Goal: Transaction & Acquisition: Purchase product/service

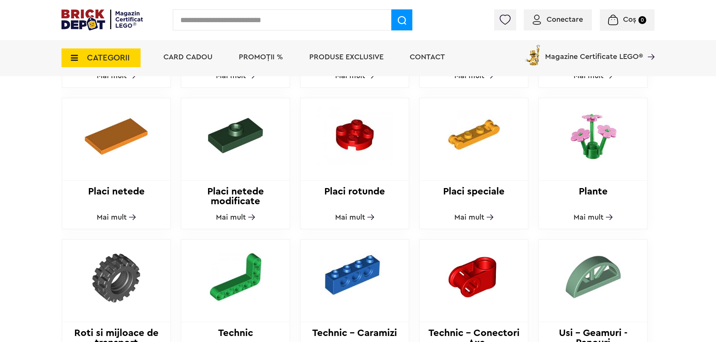
click at [226, 20] on input "text" at bounding box center [282, 19] width 219 height 21
paste input "*****"
type input "*****"
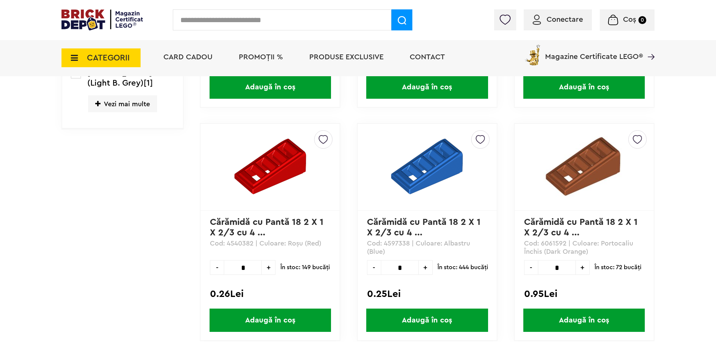
scroll to position [375, 0]
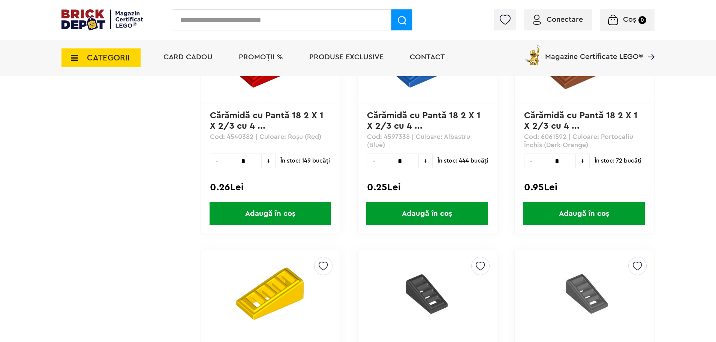
click at [384, 114] on link "Cărămidă cu Pantă 18 2 X 1 X 2/3 cu 4 ..." at bounding box center [425, 121] width 116 height 20
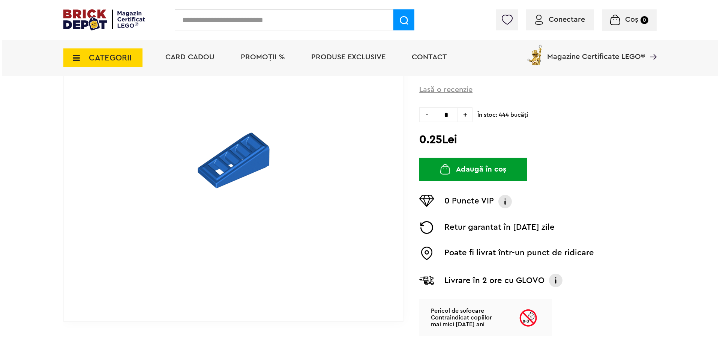
scroll to position [38, 0]
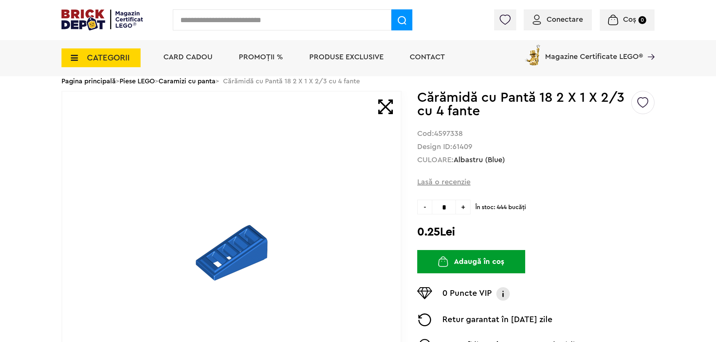
click at [246, 18] on input "text" at bounding box center [282, 19] width 219 height 21
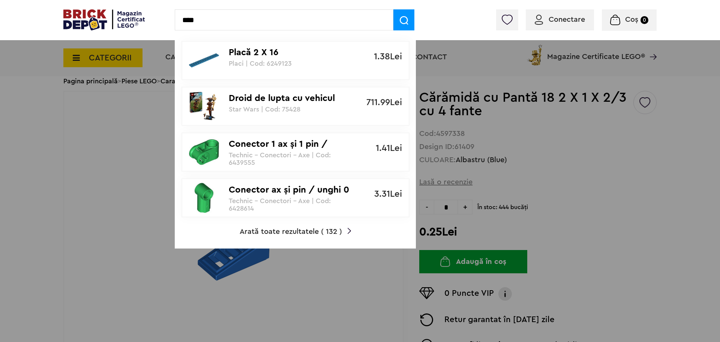
type input "****"
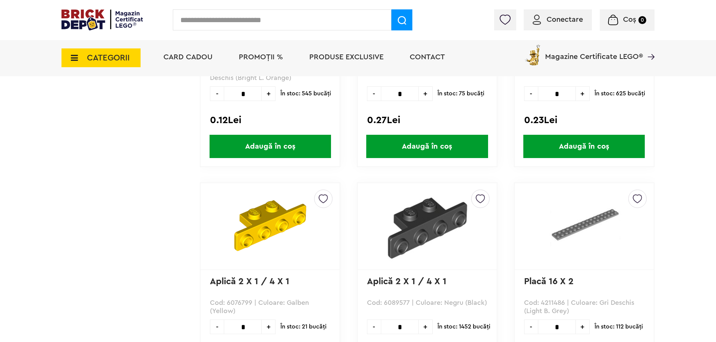
scroll to position [788, 0]
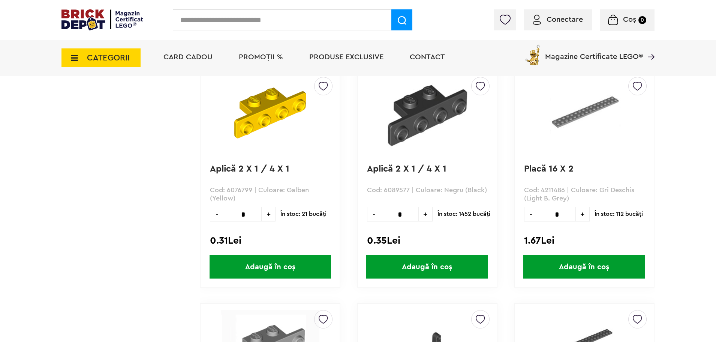
click at [551, 25] on div "Conectare" at bounding box center [558, 19] width 68 height 21
click at [559, 18] on span "Conectare" at bounding box center [565, 20] width 36 height 8
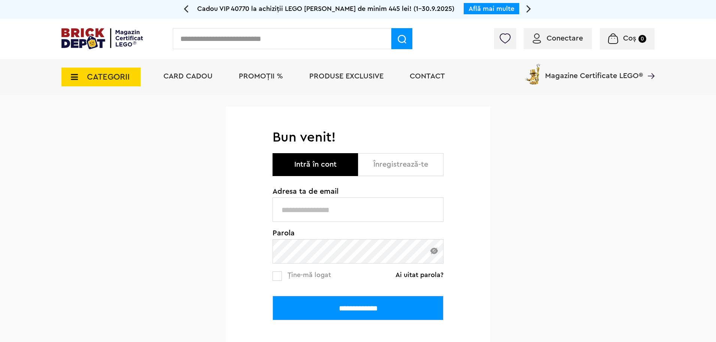
click at [324, 213] on input "text" at bounding box center [358, 209] width 171 height 24
type input "**********"
click at [273, 296] on input "**********" at bounding box center [358, 308] width 171 height 24
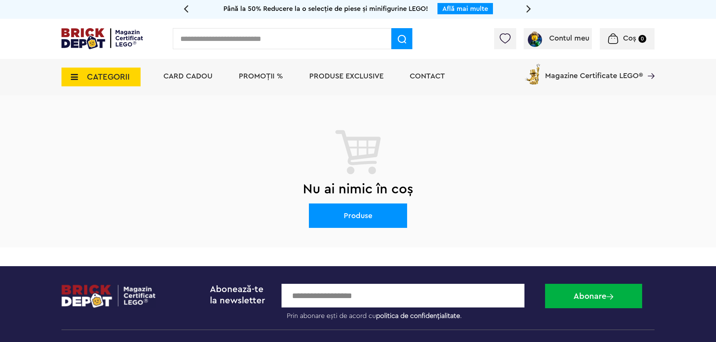
click at [81, 81] on span "CATEGORII" at bounding box center [101, 77] width 79 height 19
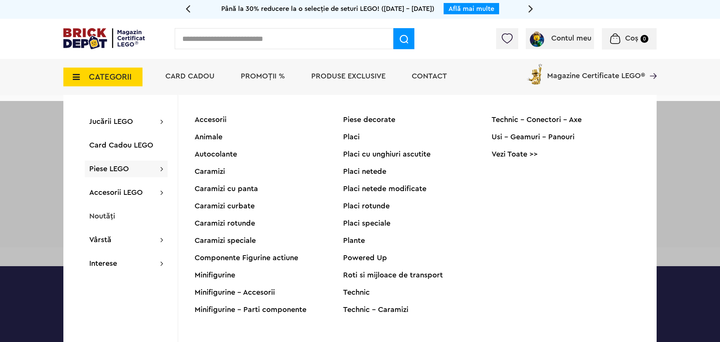
click at [377, 173] on div "Placi netede" at bounding box center [417, 172] width 149 height 8
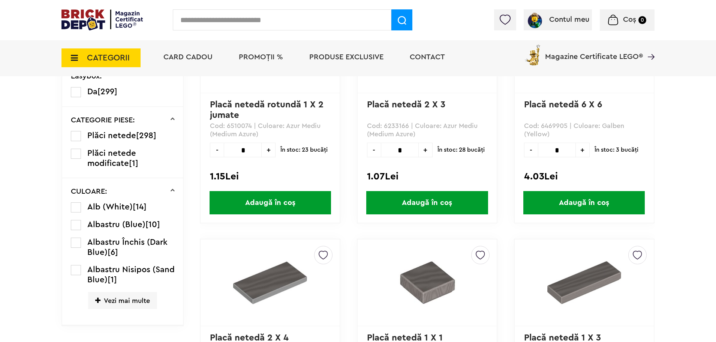
scroll to position [375, 0]
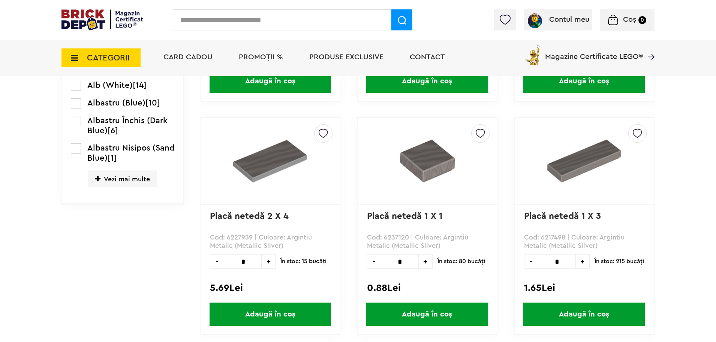
click at [116, 176] on span "Vezi mai multe" at bounding box center [122, 178] width 69 height 17
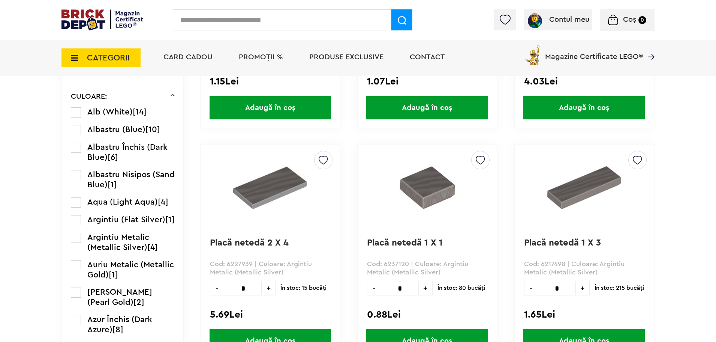
scroll to position [338, 0]
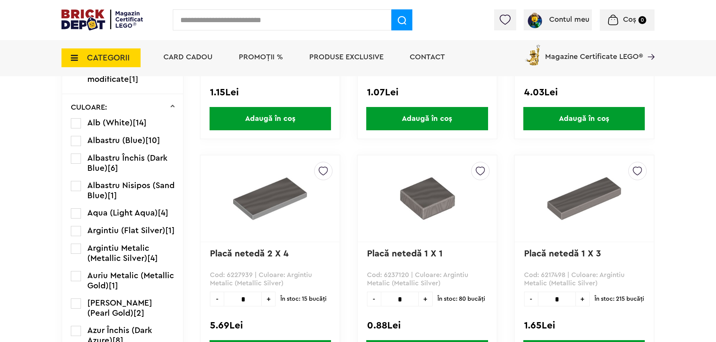
click at [79, 157] on label at bounding box center [76, 158] width 10 height 10
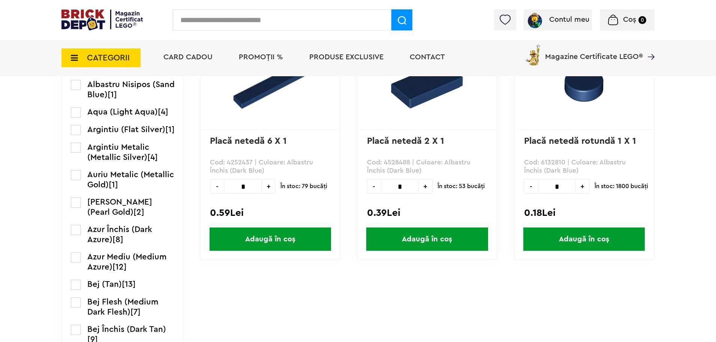
scroll to position [413, 0]
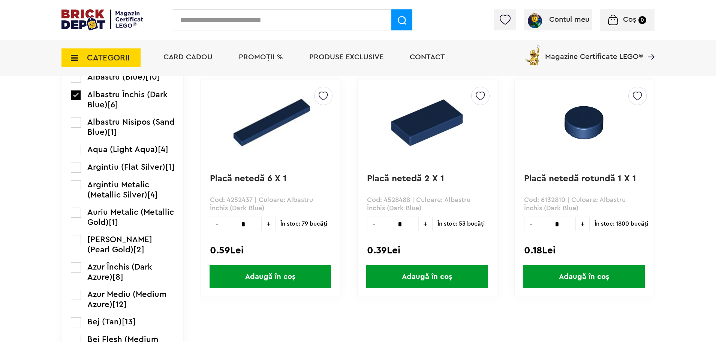
drag, startPoint x: 399, startPoint y: 224, endPoint x: 403, endPoint y: 223, distance: 4.2
click at [403, 223] on input "*" at bounding box center [400, 223] width 38 height 15
type input "**"
click at [456, 272] on span "Adaugă în coș" at bounding box center [427, 276] width 122 height 23
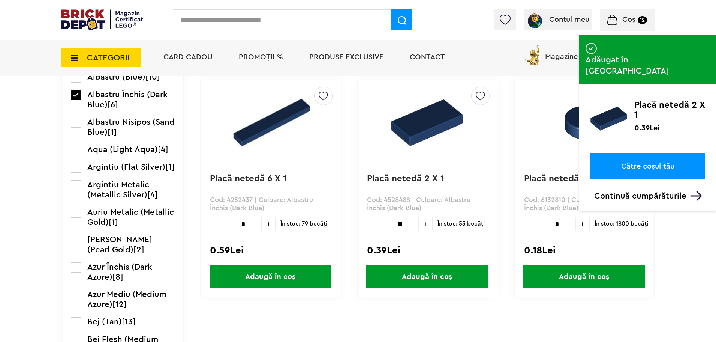
click at [644, 153] on link "Către coșul tău" at bounding box center [648, 166] width 115 height 26
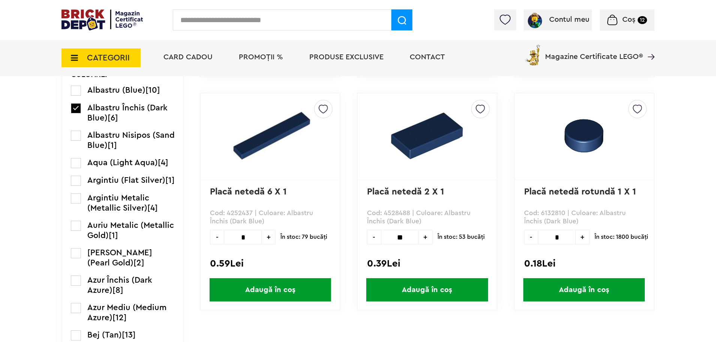
drag, startPoint x: 240, startPoint y: 236, endPoint x: 248, endPoint y: 235, distance: 8.0
click at [248, 235] on input "*" at bounding box center [243, 237] width 38 height 15
type input "**"
click at [289, 288] on span "Adaugă în coș" at bounding box center [271, 289] width 122 height 23
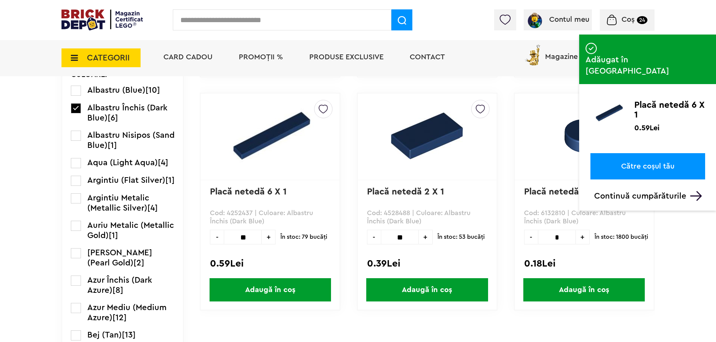
click at [564, 41] on li "Magazine Certificate LEGO®" at bounding box center [589, 53] width 132 height 26
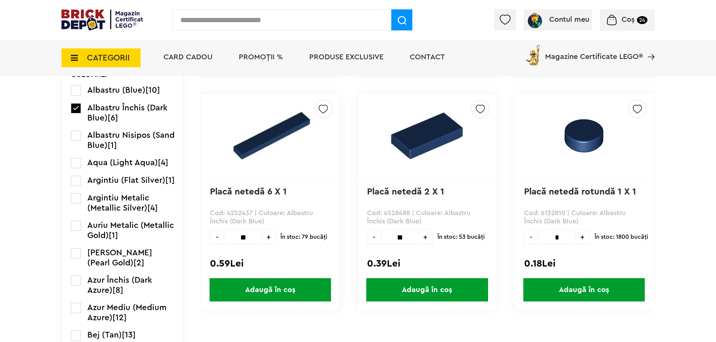
click at [222, 16] on input "text" at bounding box center [282, 19] width 219 height 21
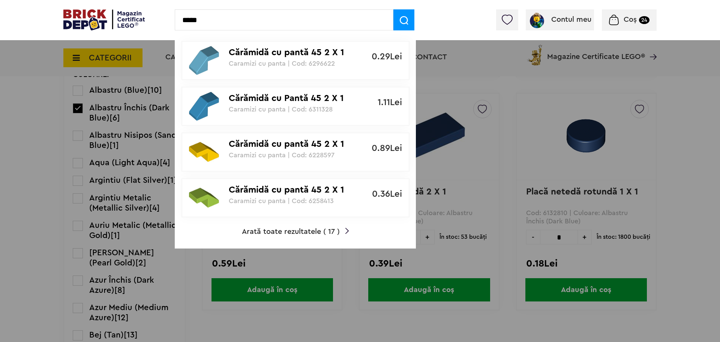
type input "*****"
click at [304, 229] on span "Arată toate rezultatele ( 17 )" at bounding box center [291, 232] width 98 height 8
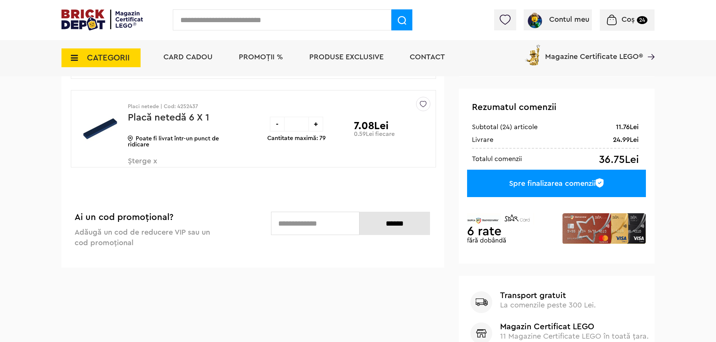
scroll to position [38, 0]
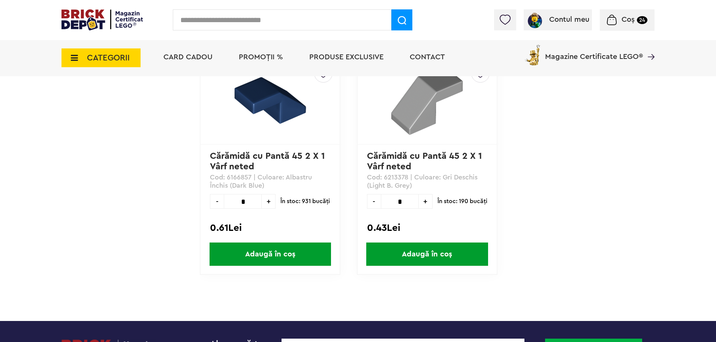
scroll to position [1275, 0]
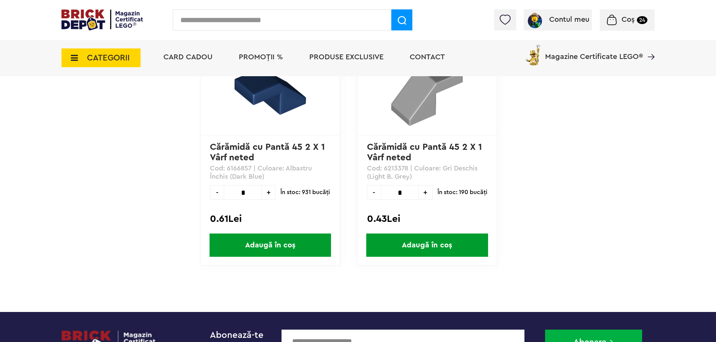
drag, startPoint x: 243, startPoint y: 191, endPoint x: 248, endPoint y: 190, distance: 5.4
click at [248, 190] on input "*" at bounding box center [243, 192] width 38 height 15
type input "*"
click at [278, 239] on span "Adaugă în coș" at bounding box center [271, 244] width 122 height 23
click at [85, 58] on span "CATEGORII" at bounding box center [101, 57] width 79 height 19
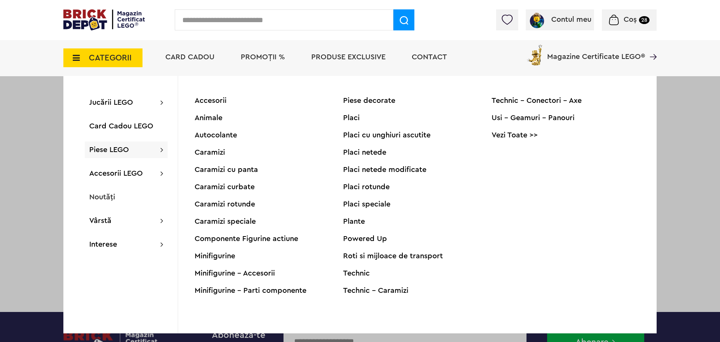
click at [353, 119] on div "Placi" at bounding box center [417, 118] width 149 height 8
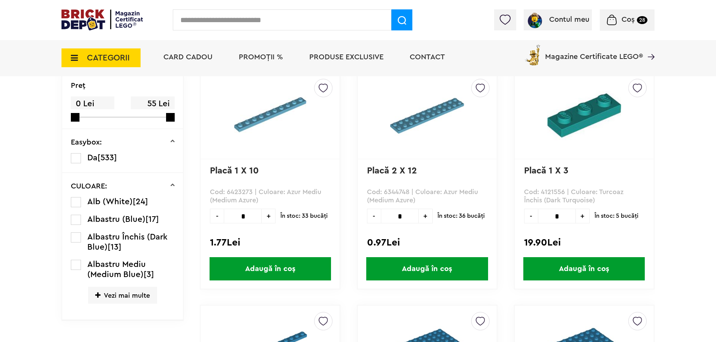
scroll to position [338, 0]
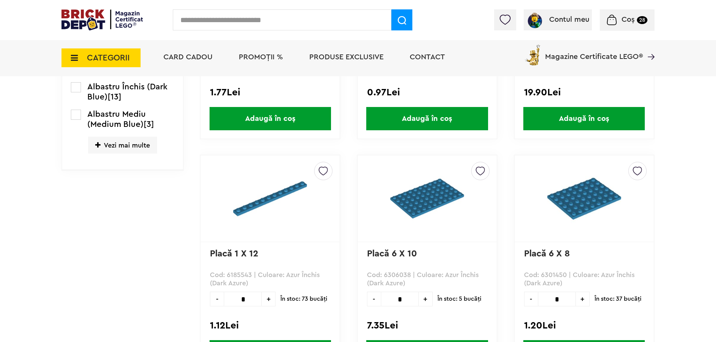
click at [76, 87] on label at bounding box center [76, 87] width 10 height 10
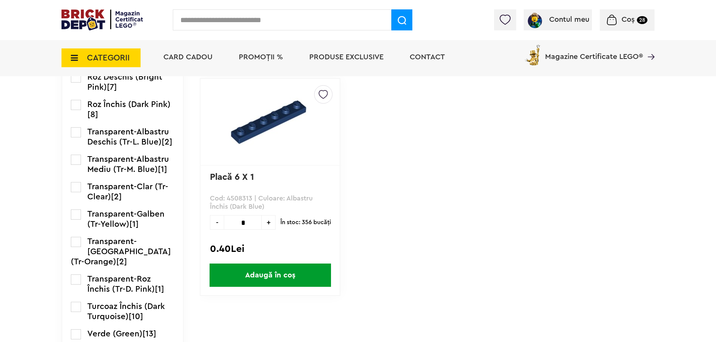
scroll to position [1125, 0]
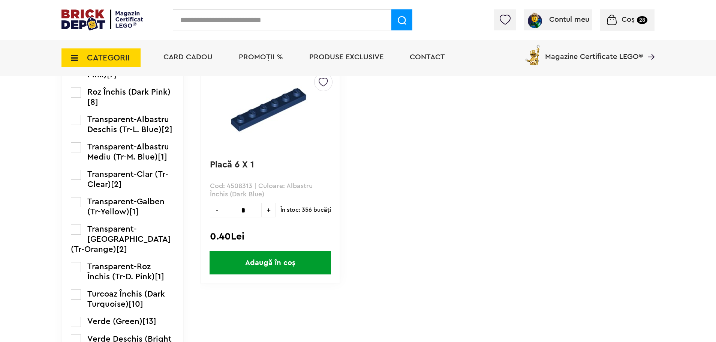
drag, startPoint x: 243, startPoint y: 208, endPoint x: 259, endPoint y: 212, distance: 16.6
click at [247, 208] on input "*" at bounding box center [243, 210] width 38 height 15
type input "**"
click at [295, 257] on span "Adaugă în coș" at bounding box center [271, 262] width 122 height 23
click at [213, 24] on input "text" at bounding box center [282, 19] width 219 height 21
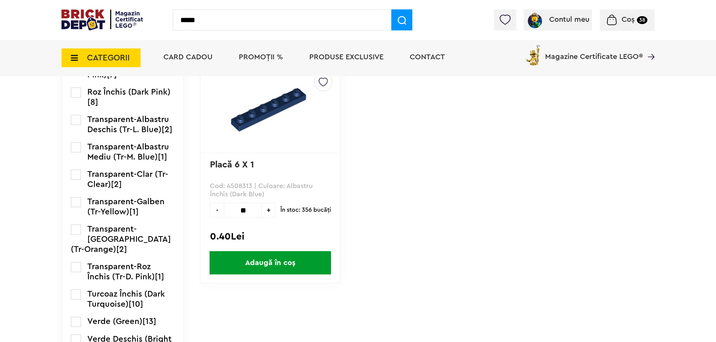
type input "*****"
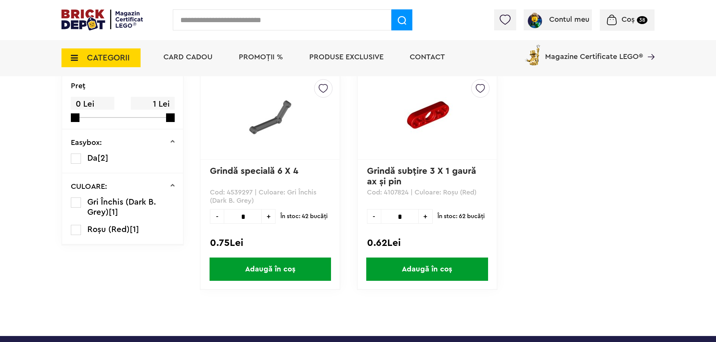
scroll to position [113, 0]
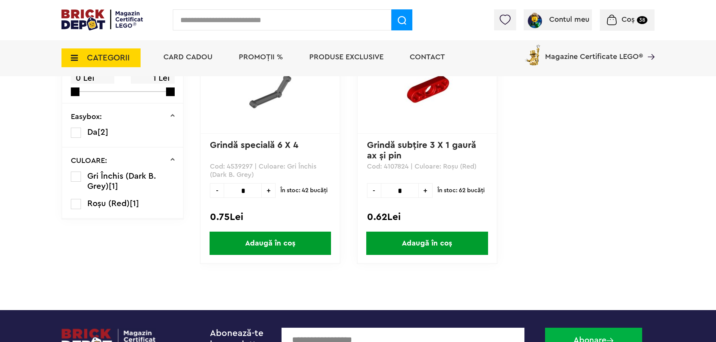
click at [270, 189] on span "+" at bounding box center [269, 190] width 14 height 15
click at [269, 190] on span "+" at bounding box center [269, 190] width 14 height 15
type input "*"
click at [279, 246] on span "Adaugă în coș" at bounding box center [271, 242] width 122 height 23
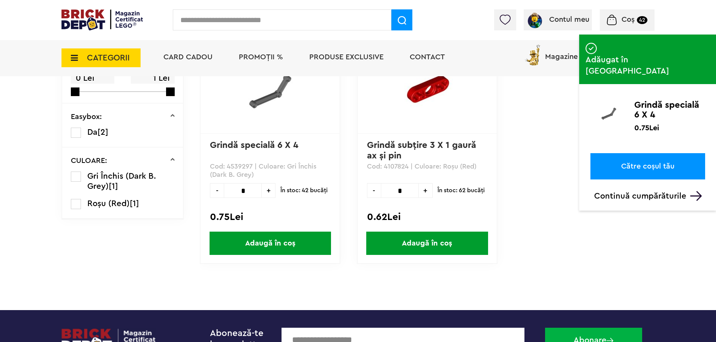
click at [564, 174] on div "Default ( 0 ) City ( 15 ) Castle ( 3 ) Pirates ( 0 ) Train ( 1 ) Creează o list…" at bounding box center [427, 162] width 455 height 233
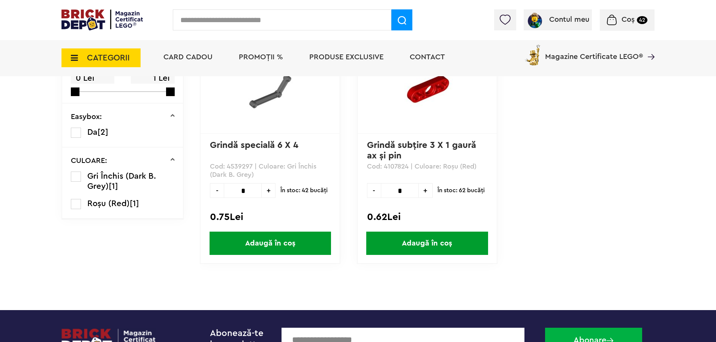
click at [223, 20] on input "text" at bounding box center [282, 19] width 219 height 21
type input "****"
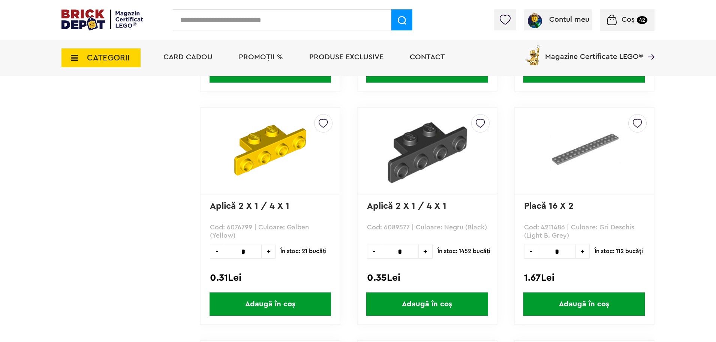
scroll to position [750, 0]
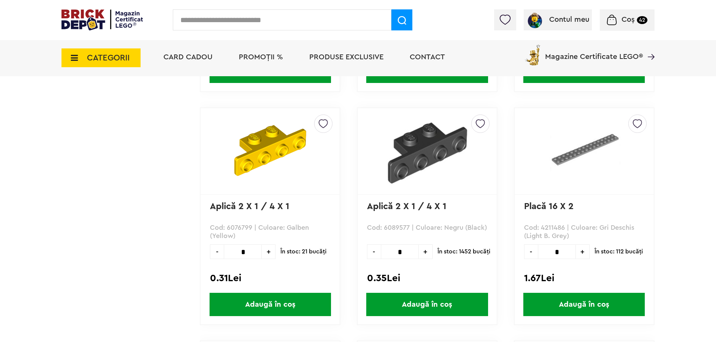
click at [600, 306] on span "Adaugă în coș" at bounding box center [585, 304] width 122 height 23
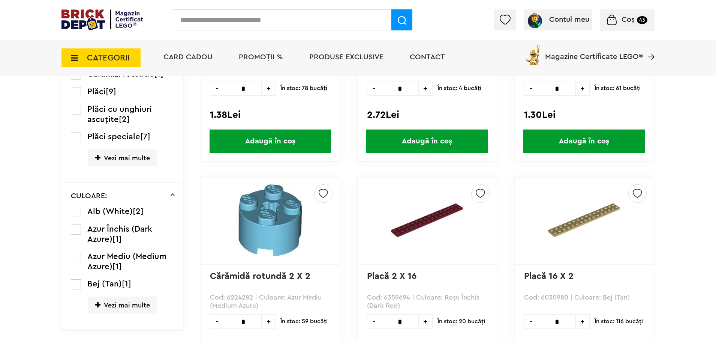
scroll to position [150, 0]
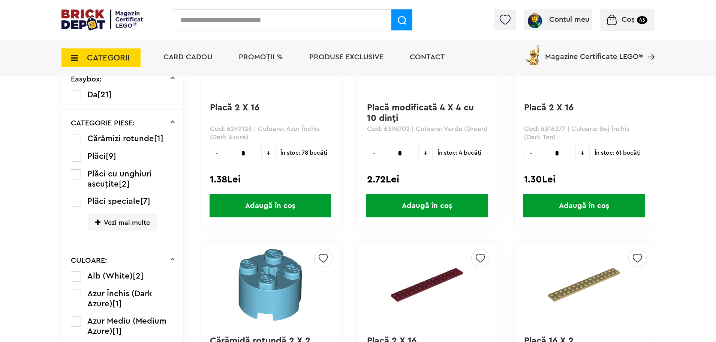
click at [72, 58] on icon at bounding box center [72, 58] width 12 height 8
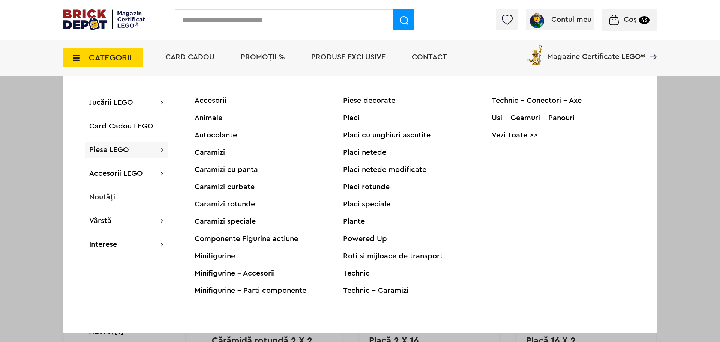
click at [354, 120] on div "Placi" at bounding box center [417, 118] width 149 height 8
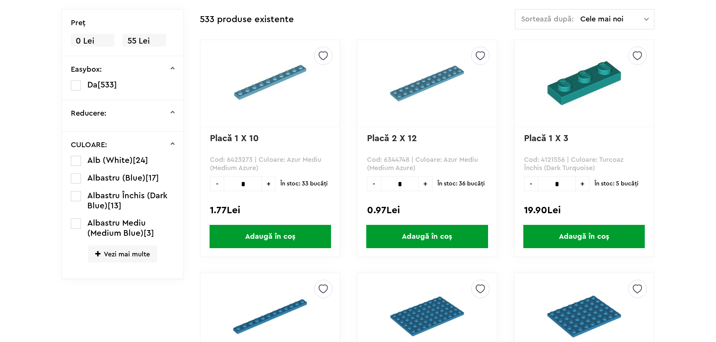
scroll to position [237, 0]
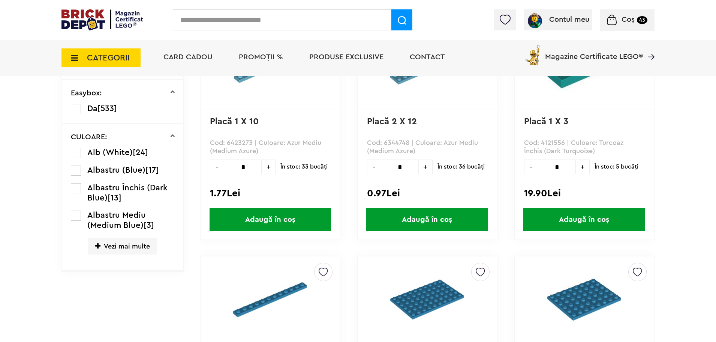
click at [119, 244] on span "Vezi mai multe" at bounding box center [122, 245] width 69 height 17
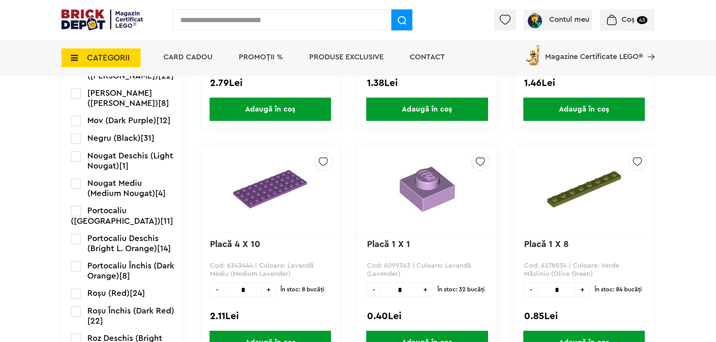
scroll to position [799, 0]
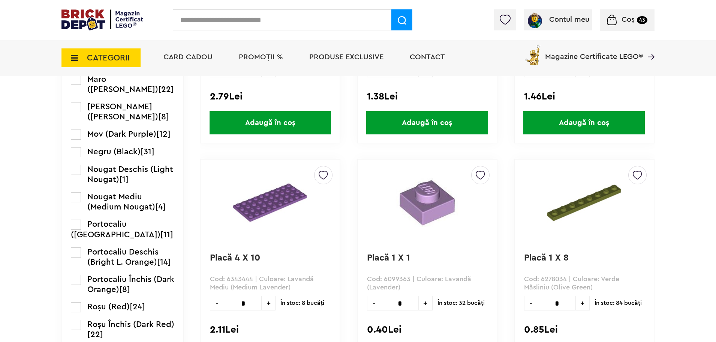
click at [77, 157] on label at bounding box center [76, 152] width 10 height 10
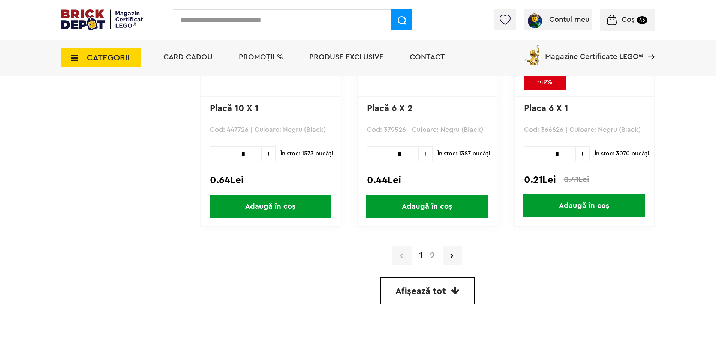
scroll to position [2100, 0]
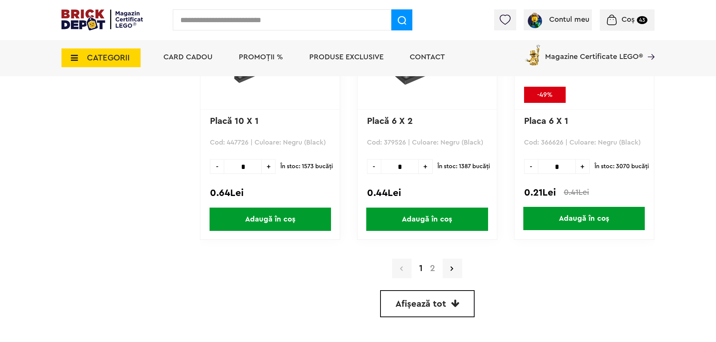
click at [271, 167] on span "+" at bounding box center [269, 166] width 14 height 15
type input "*"
click at [279, 217] on span "Adaugă în coș" at bounding box center [271, 218] width 122 height 23
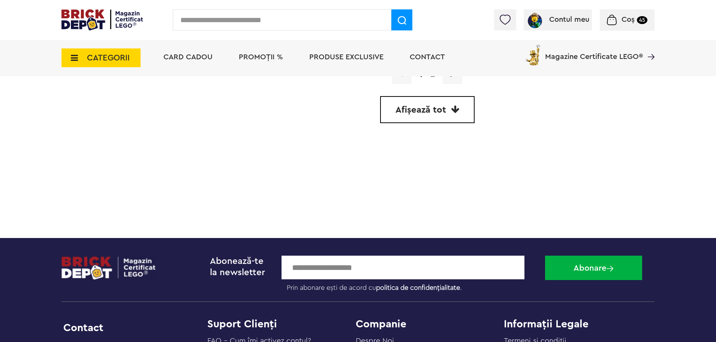
scroll to position [2213, 0]
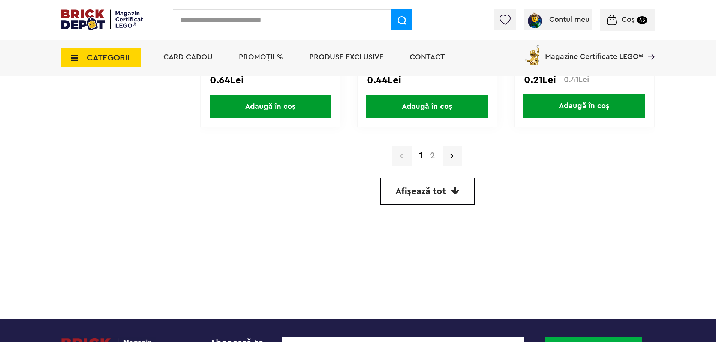
click at [432, 157] on a=Negru%20%28Black%29&order=1&page=2"] "2" at bounding box center [432, 155] width 13 height 9
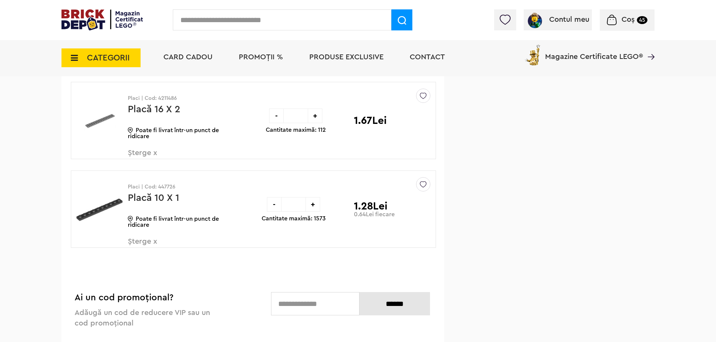
scroll to position [512, 0]
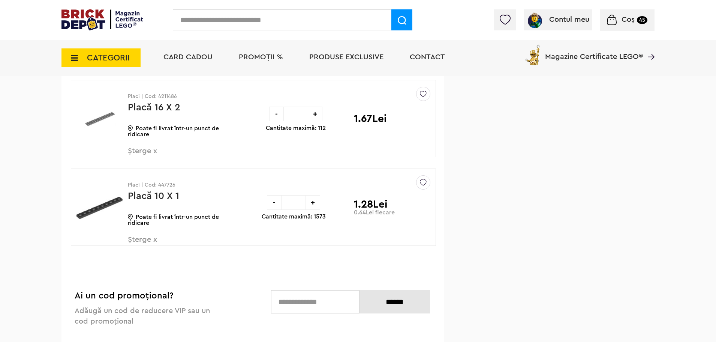
click at [146, 240] on span "Șterge x" at bounding box center [172, 244] width 88 height 16
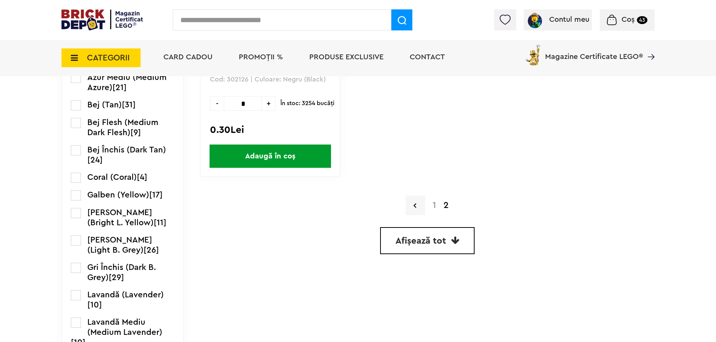
scroll to position [619, 0]
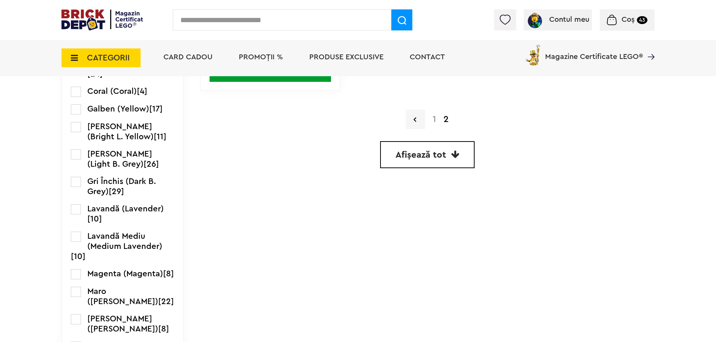
click at [435, 116] on a=Negru%20%28Black%29&order=1&page=1"] "1" at bounding box center [434, 119] width 11 height 9
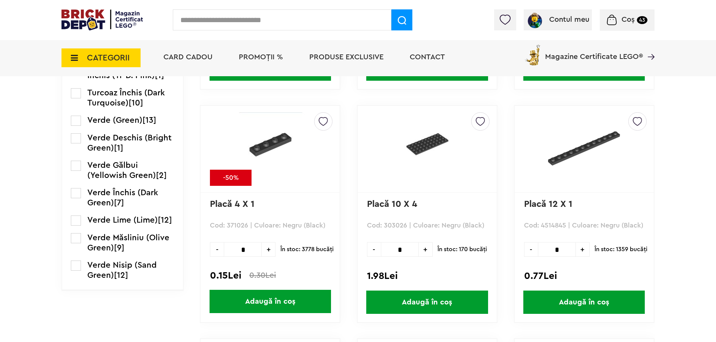
scroll to position [1350, 0]
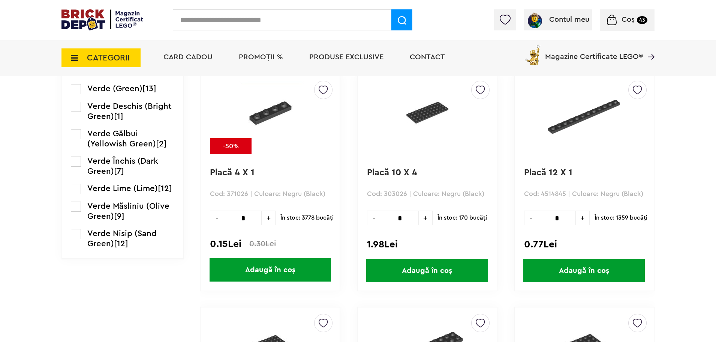
click at [583, 218] on span "+" at bounding box center [583, 217] width 14 height 15
type input "*"
click at [599, 272] on span "Adaugă în coș" at bounding box center [585, 270] width 122 height 23
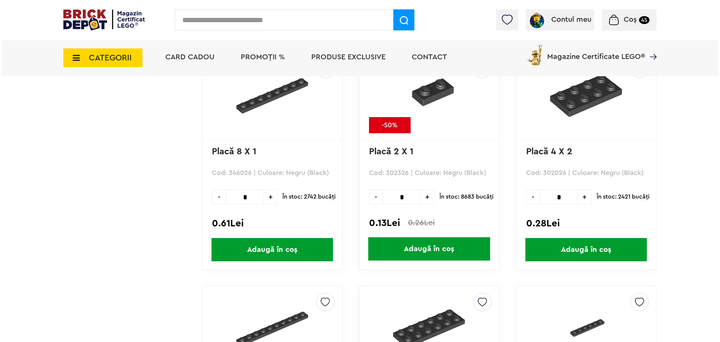
scroll to position [1838, 0]
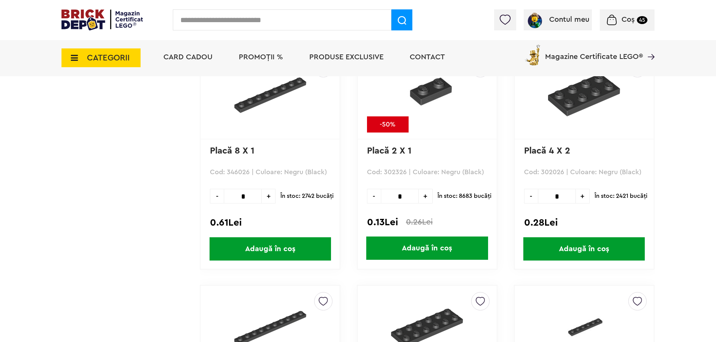
click at [428, 195] on span "+" at bounding box center [426, 196] width 14 height 15
click at [427, 195] on span "+" at bounding box center [426, 196] width 14 height 15
type input "*"
click at [444, 247] on span "Adaugă în coș" at bounding box center [427, 247] width 122 height 23
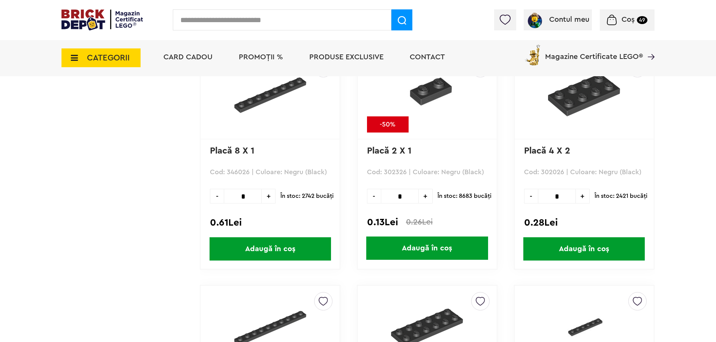
click at [227, 21] on input "text" at bounding box center [282, 19] width 219 height 21
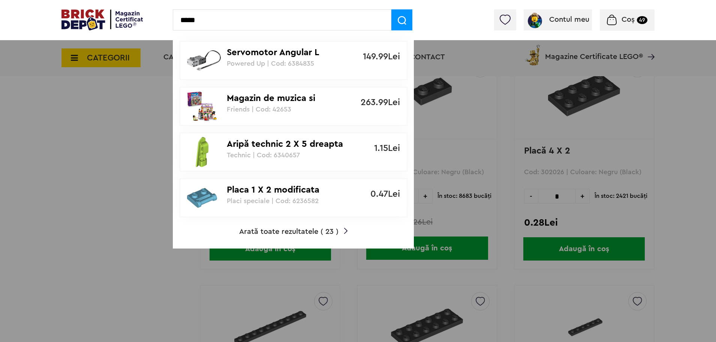
type input "*****"
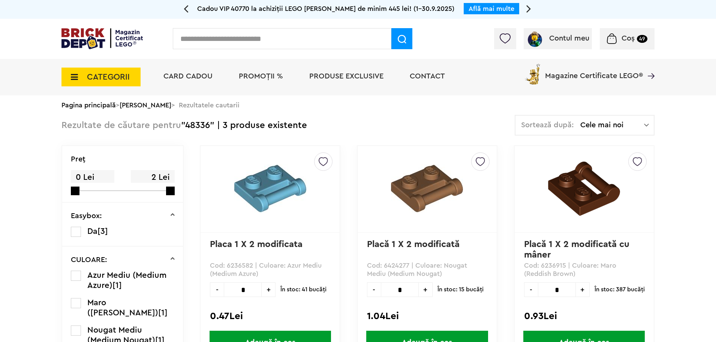
click at [286, 192] on img at bounding box center [270, 188] width 72 height 72
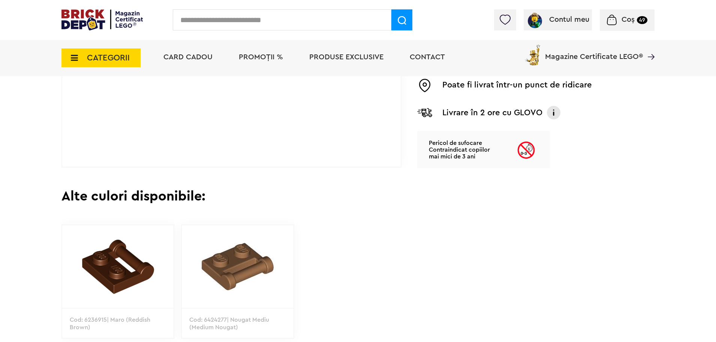
scroll to position [188, 0]
